Goal: Task Accomplishment & Management: Use online tool/utility

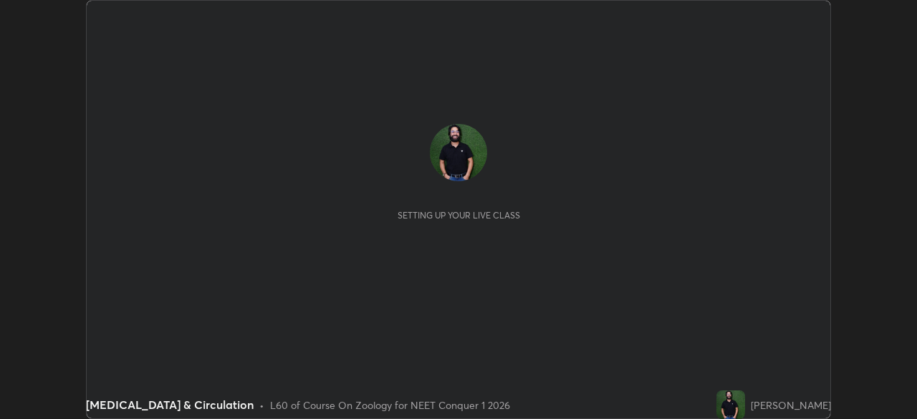
scroll to position [419, 916]
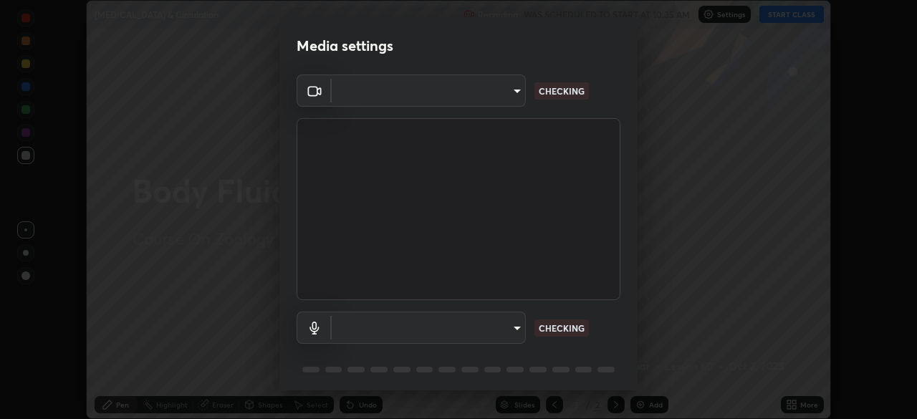
type input "d5d1096bb91751ddbc4e14a102c0e37309a205399cb77019be1f1076424a97fc"
type input "communications"
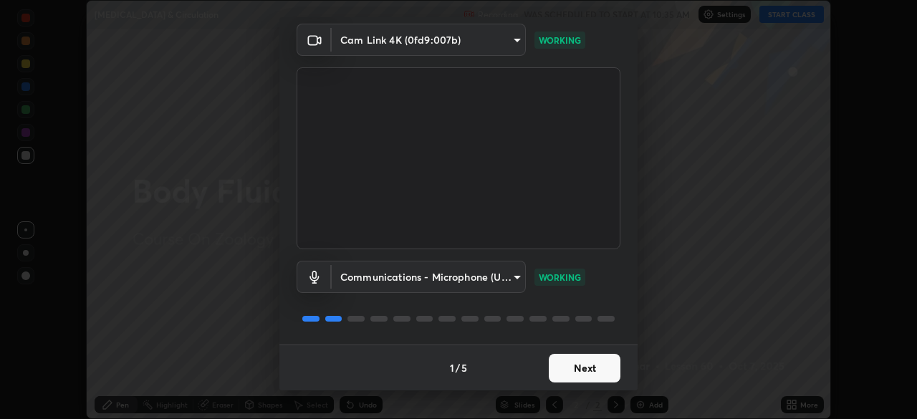
click at [581, 373] on button "Next" at bounding box center [585, 368] width 72 height 29
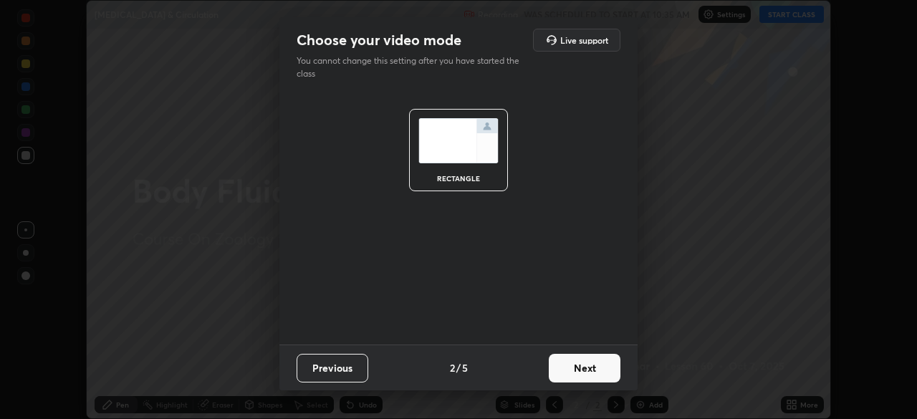
scroll to position [0, 0]
click at [589, 370] on button "Next" at bounding box center [585, 368] width 72 height 29
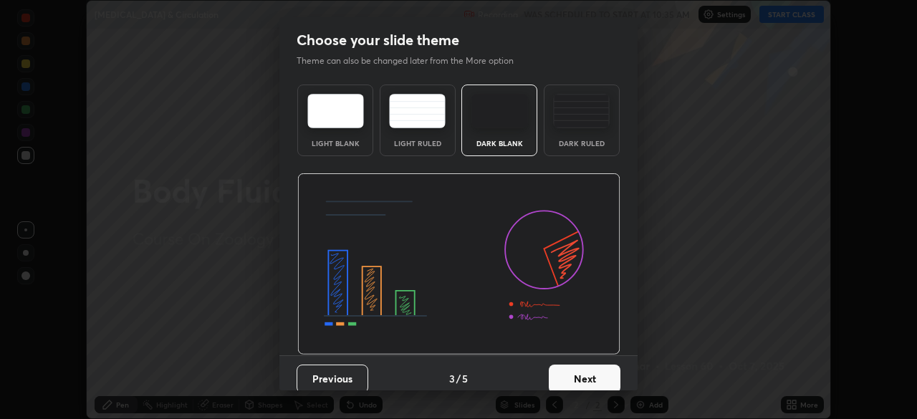
click at [591, 372] on button "Next" at bounding box center [585, 378] width 72 height 29
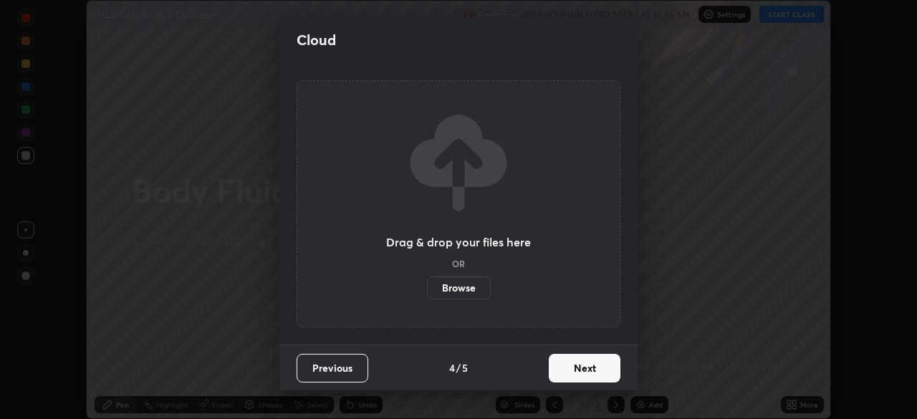
click at [581, 367] on button "Next" at bounding box center [585, 368] width 72 height 29
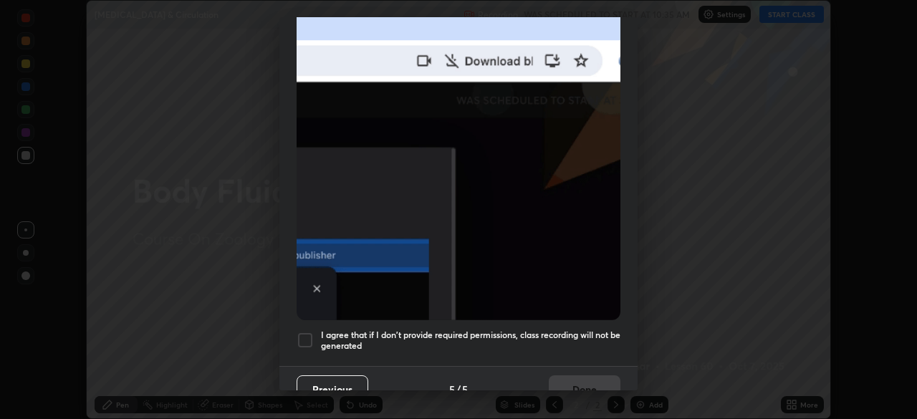
scroll to position [343, 0]
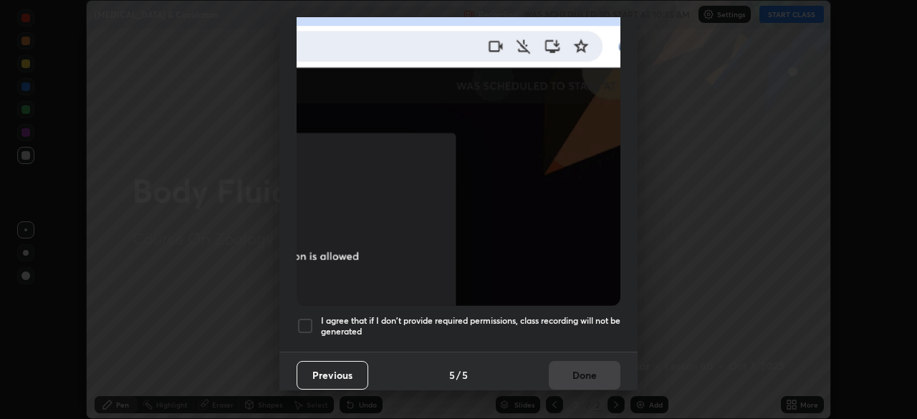
click at [308, 317] on div at bounding box center [304, 325] width 17 height 17
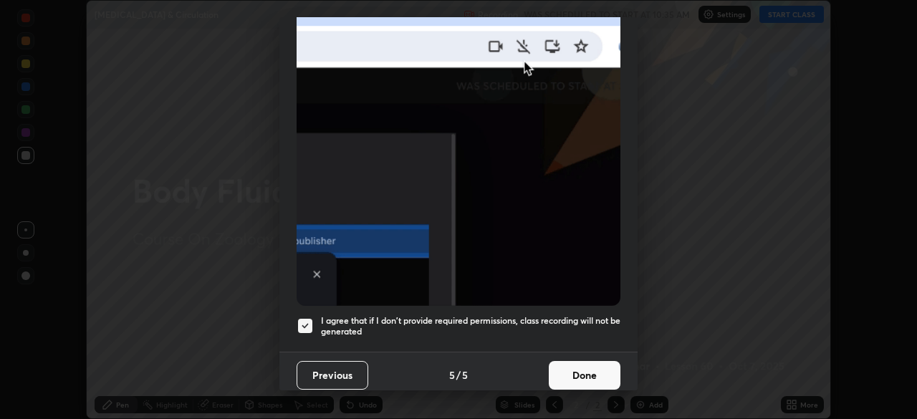
click at [577, 367] on button "Done" at bounding box center [585, 375] width 72 height 29
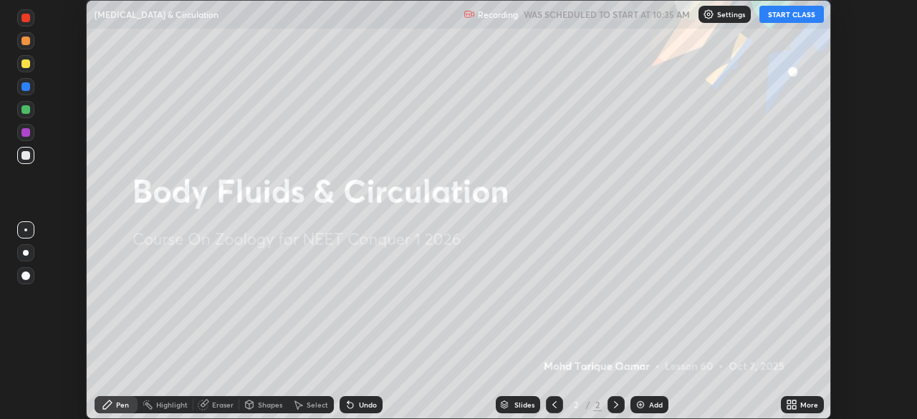
click at [798, 15] on button "START CLASS" at bounding box center [791, 14] width 64 height 17
